Goal: Information Seeking & Learning: Learn about a topic

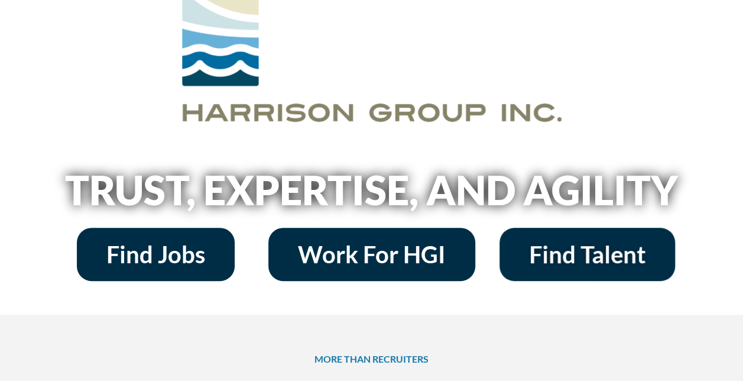
scroll to position [118, 0]
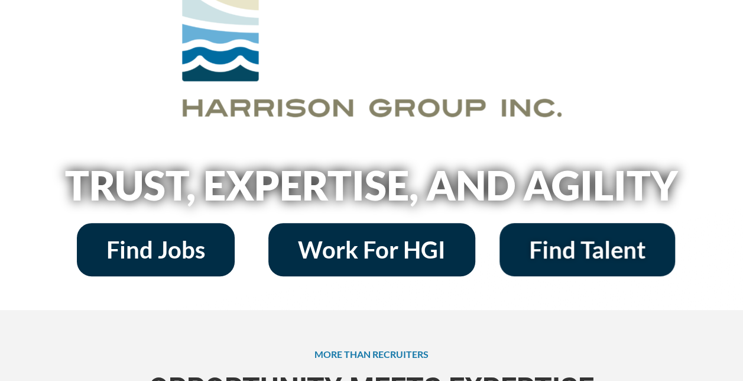
click at [139, 242] on span "Find Jobs" at bounding box center [155, 250] width 99 height 24
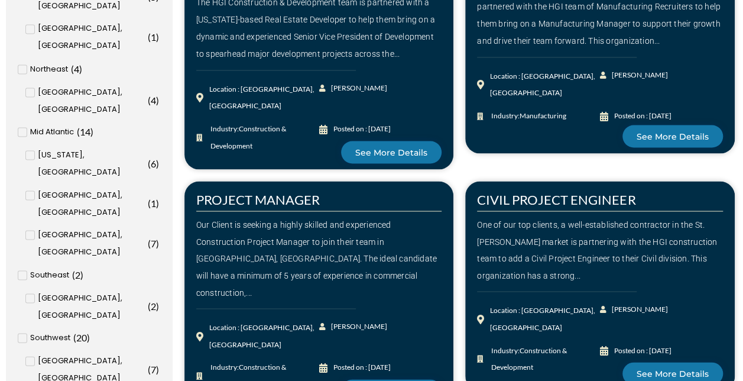
scroll to position [1005, 0]
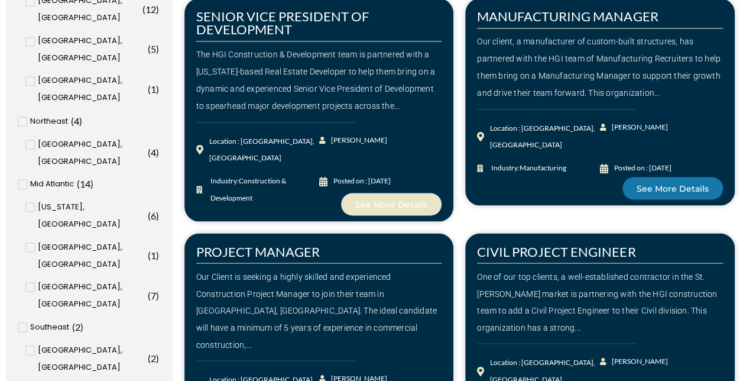
click at [390, 200] on span "See More Details" at bounding box center [391, 204] width 72 height 8
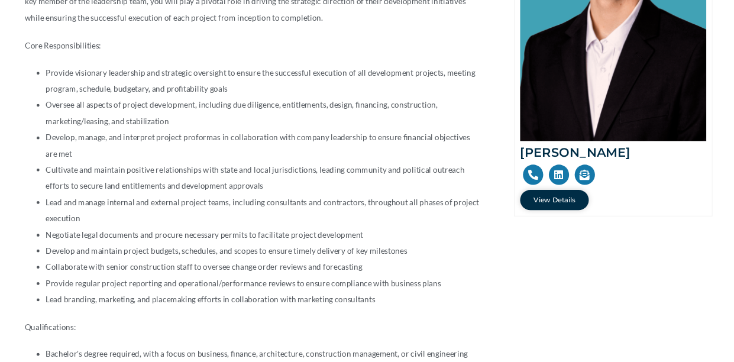
scroll to position [355, 0]
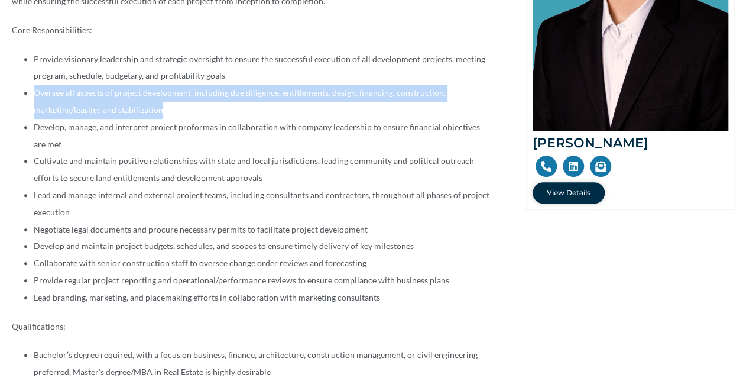
drag, startPoint x: 34, startPoint y: 92, endPoint x: 440, endPoint y: 109, distance: 406.6
click at [440, 109] on li "Oversee all aspects of project development, including due diligence, entitlemen…" at bounding box center [262, 102] width 457 height 34
copy li "Oversee all aspects of project development, including due diligence, entitlemen…"
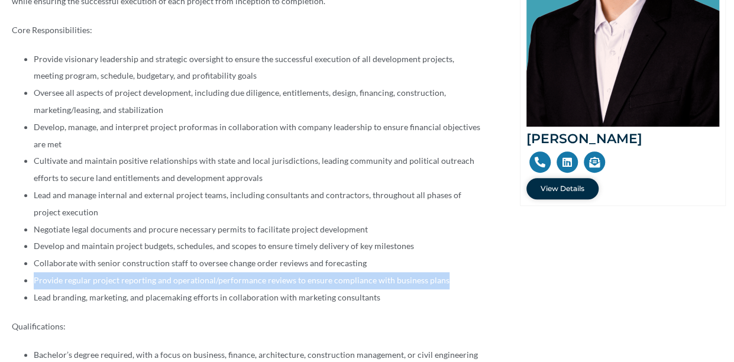
drag, startPoint x: 452, startPoint y: 280, endPoint x: 32, endPoint y: 284, distance: 419.8
click at [32, 284] on ul "Provide visionary leadership and strategic oversight to ensure the successful e…" at bounding box center [248, 178] width 472 height 255
drag, startPoint x: 32, startPoint y: 284, endPoint x: 122, endPoint y: 277, distance: 90.8
copy li "Provide regular project reporting and operational/performance reviews to ensure…"
click at [549, 190] on span "View Details" at bounding box center [562, 188] width 44 height 7
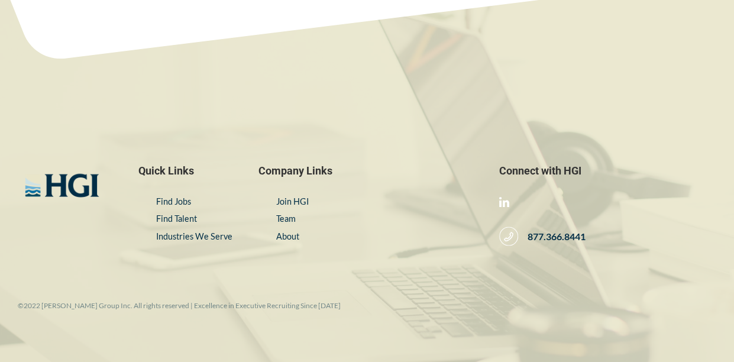
scroll to position [1140, 0]
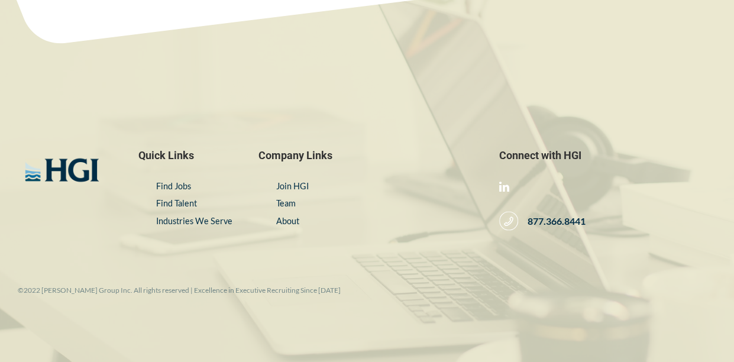
click at [292, 216] on link "About" at bounding box center [287, 221] width 23 height 10
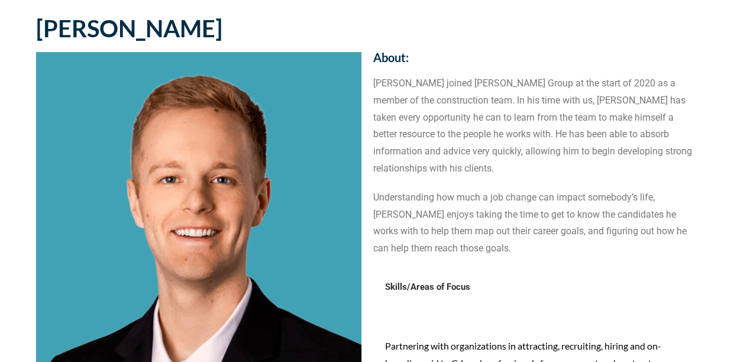
scroll to position [0, 0]
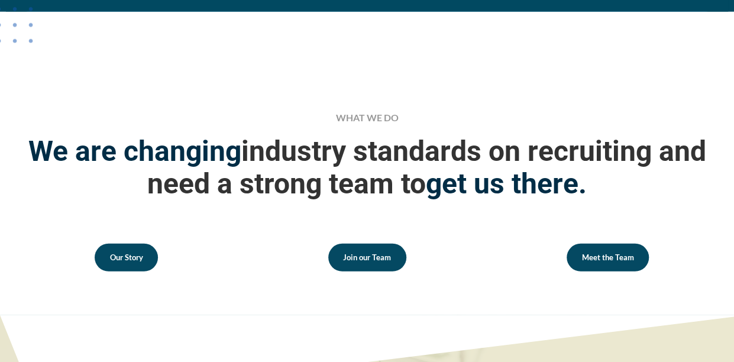
scroll to position [1219, 0]
